Goal: Find specific page/section: Find specific page/section

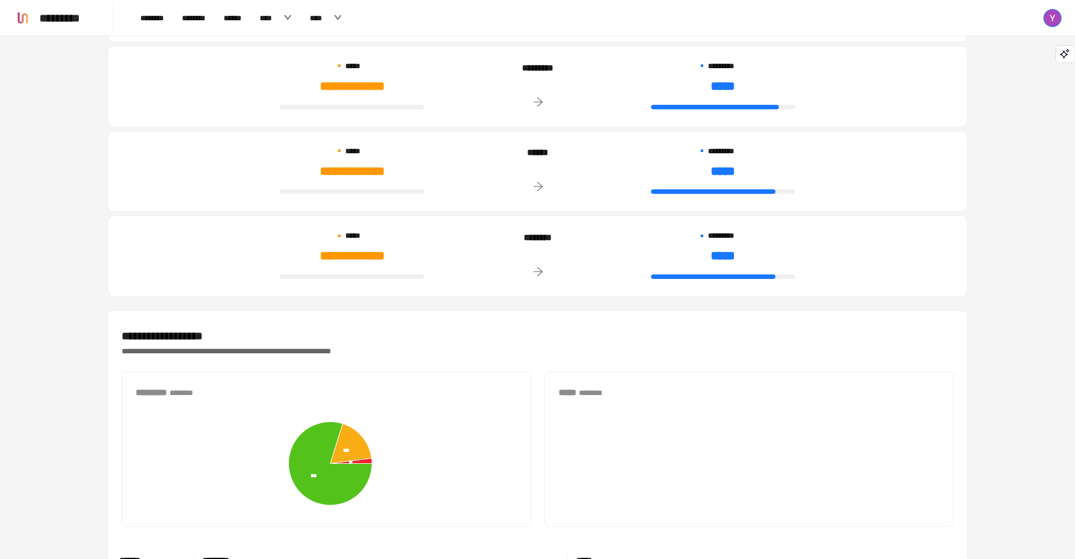
scroll to position [398, 0]
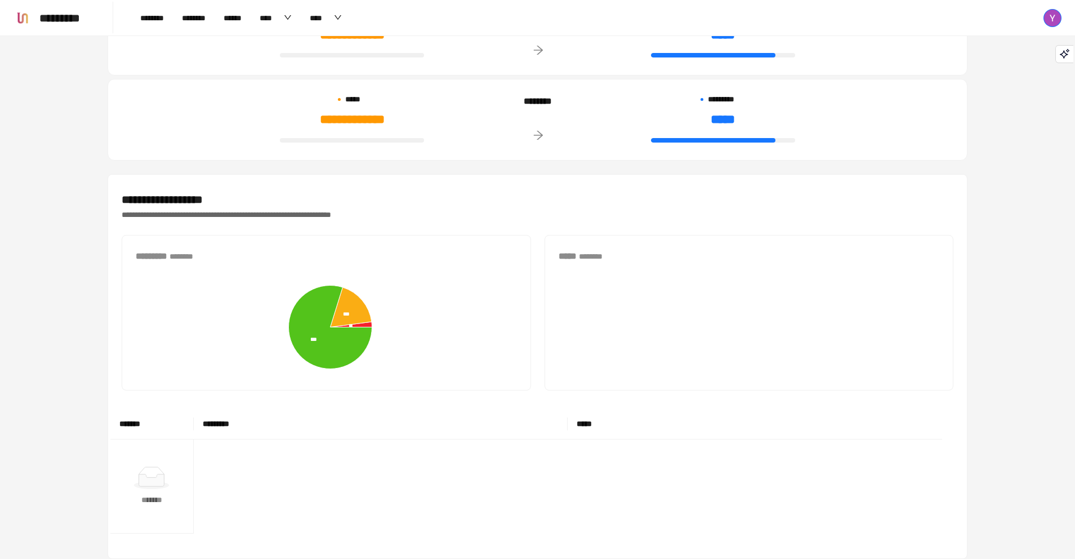
drag, startPoint x: 416, startPoint y: 75, endPoint x: 416, endPoint y: 128, distance: 53.0
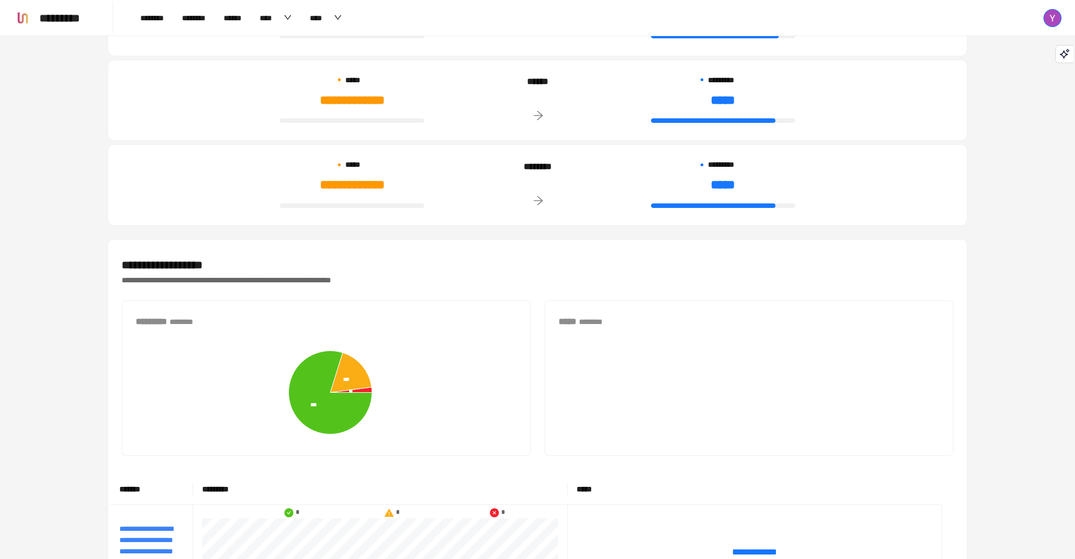
scroll to position [0, 0]
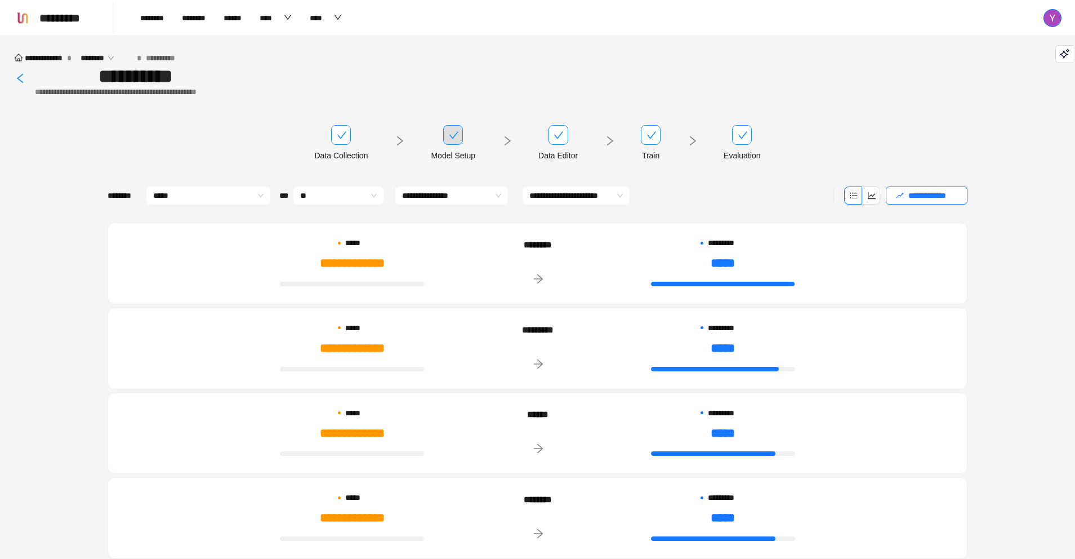
click at [454, 152] on div "Model Setup" at bounding box center [453, 155] width 45 height 12
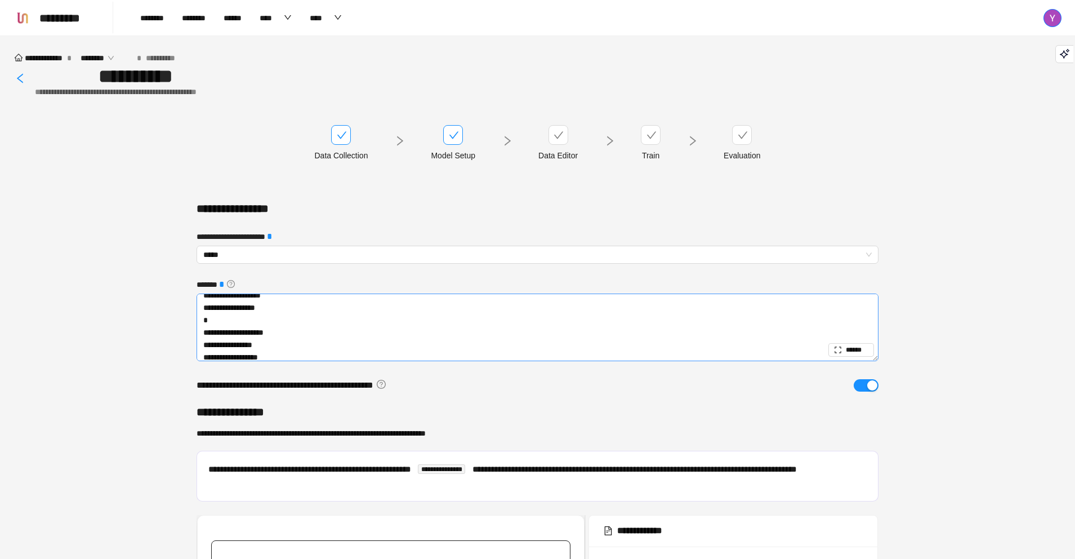
scroll to position [929, 0]
click at [746, 145] on div "Evaluation" at bounding box center [742, 143] width 37 height 37
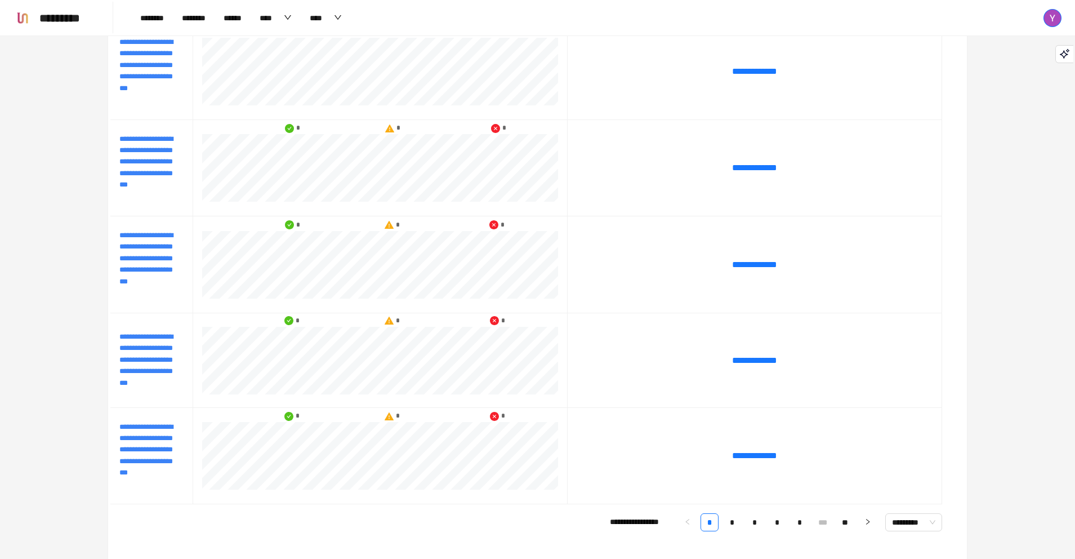
scroll to position [1310, 0]
